Goal: Check status: Check status

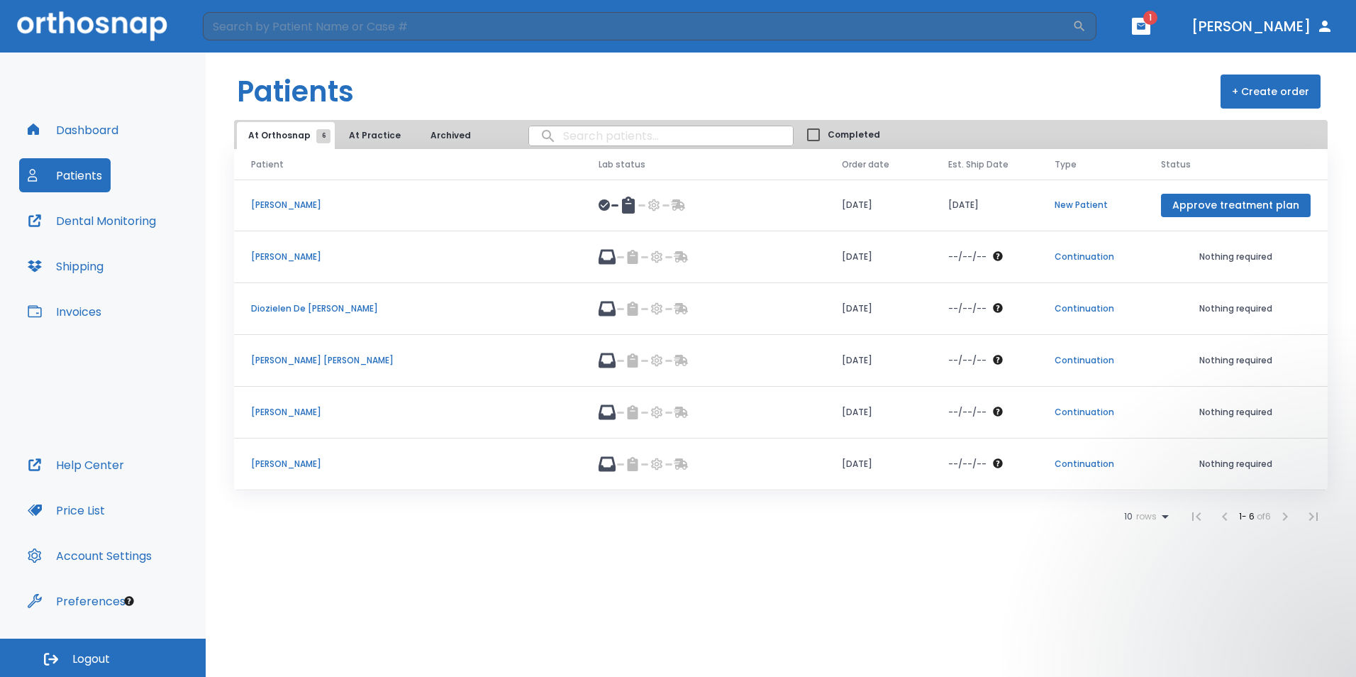
click at [301, 365] on p "[PERSON_NAME] [PERSON_NAME]" at bounding box center [407, 360] width 313 height 13
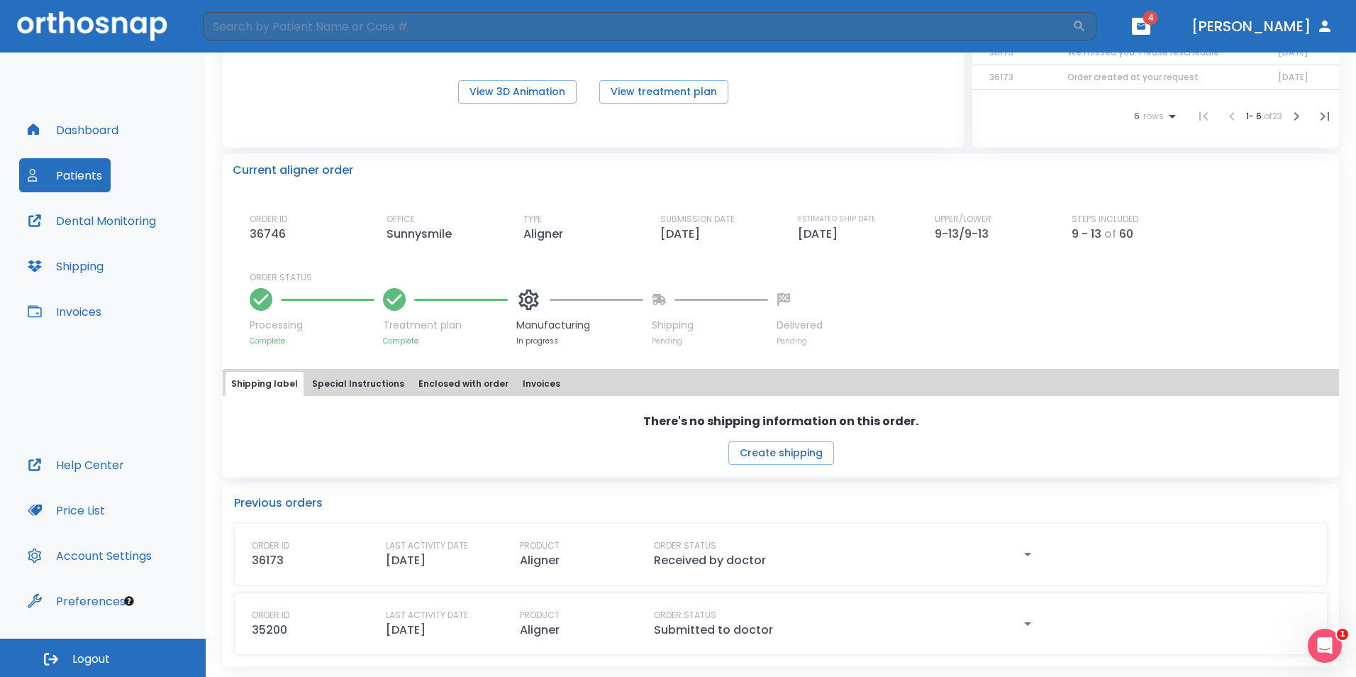
scroll to position [267, 0]
